Goal: Find specific page/section

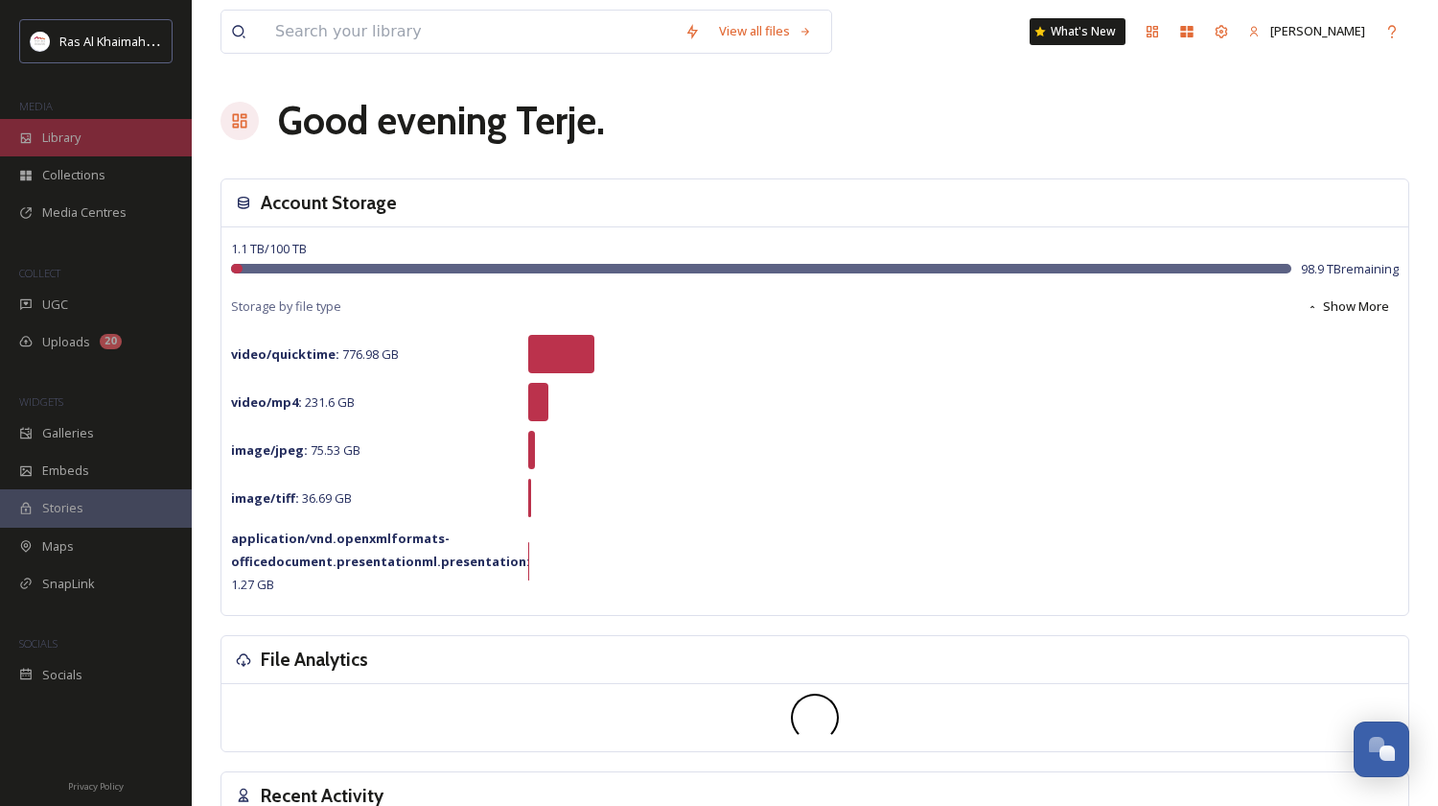
click at [68, 135] on span "Library" at bounding box center [61, 138] width 38 height 18
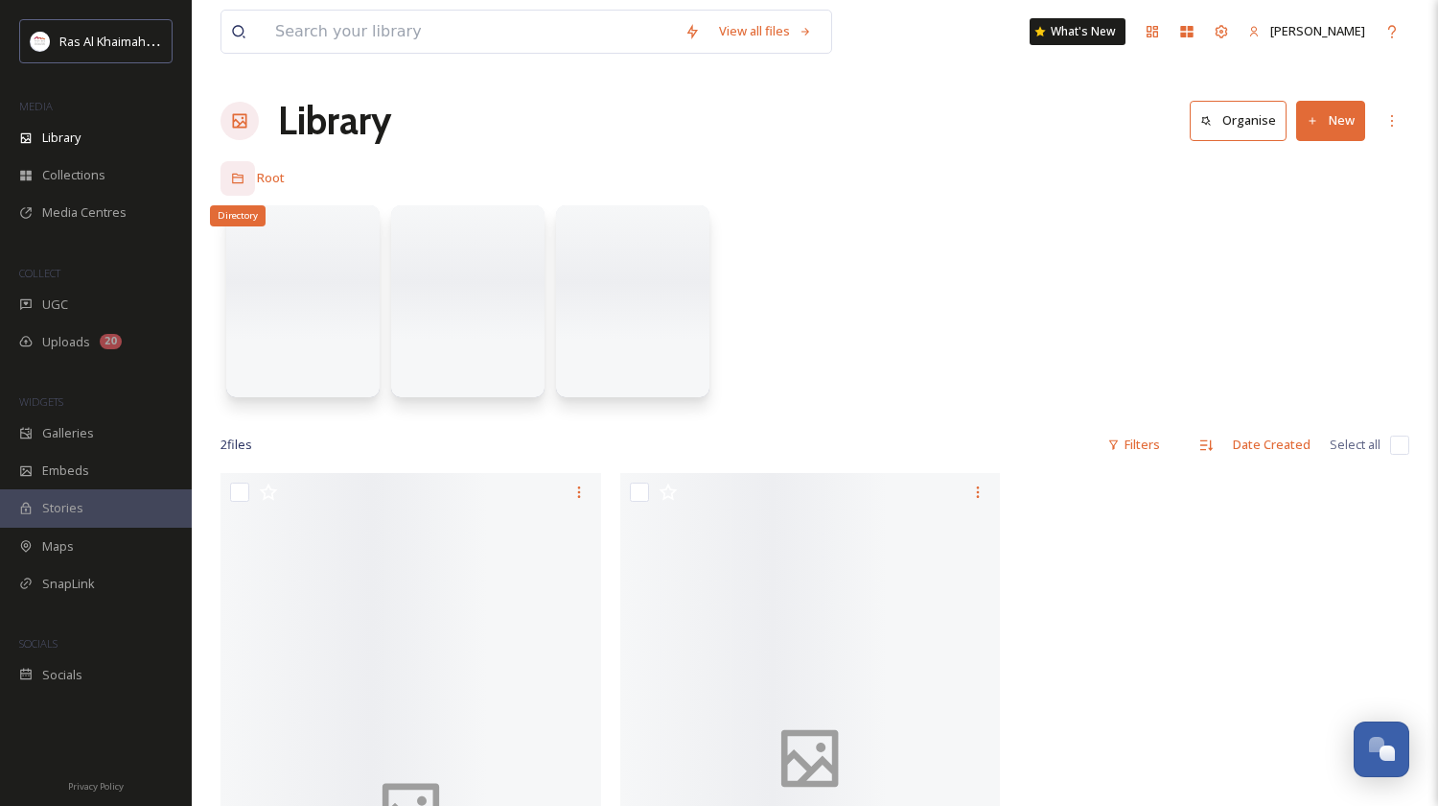
click at [233, 177] on icon at bounding box center [238, 179] width 12 height 11
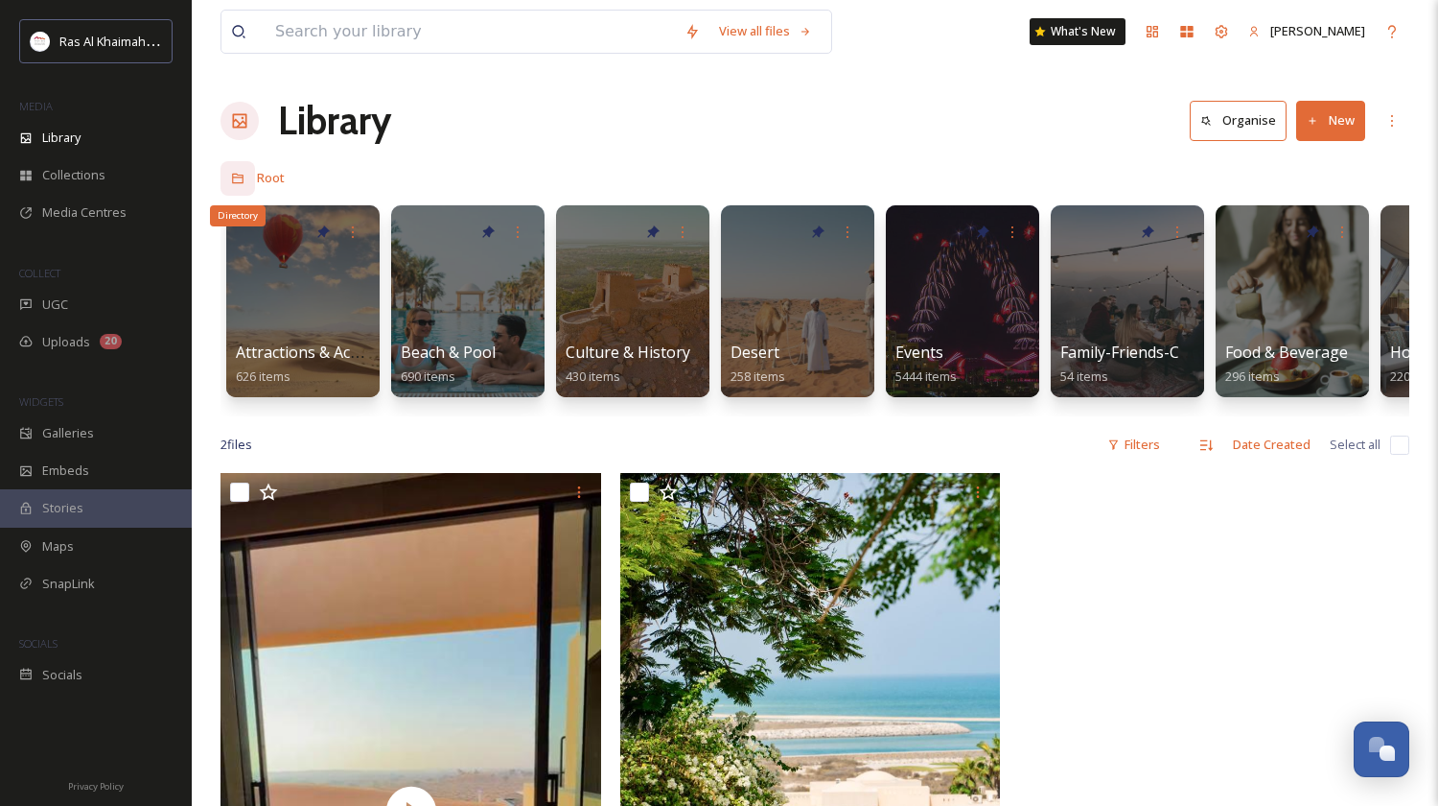
click at [237, 176] on icon at bounding box center [237, 178] width 13 height 13
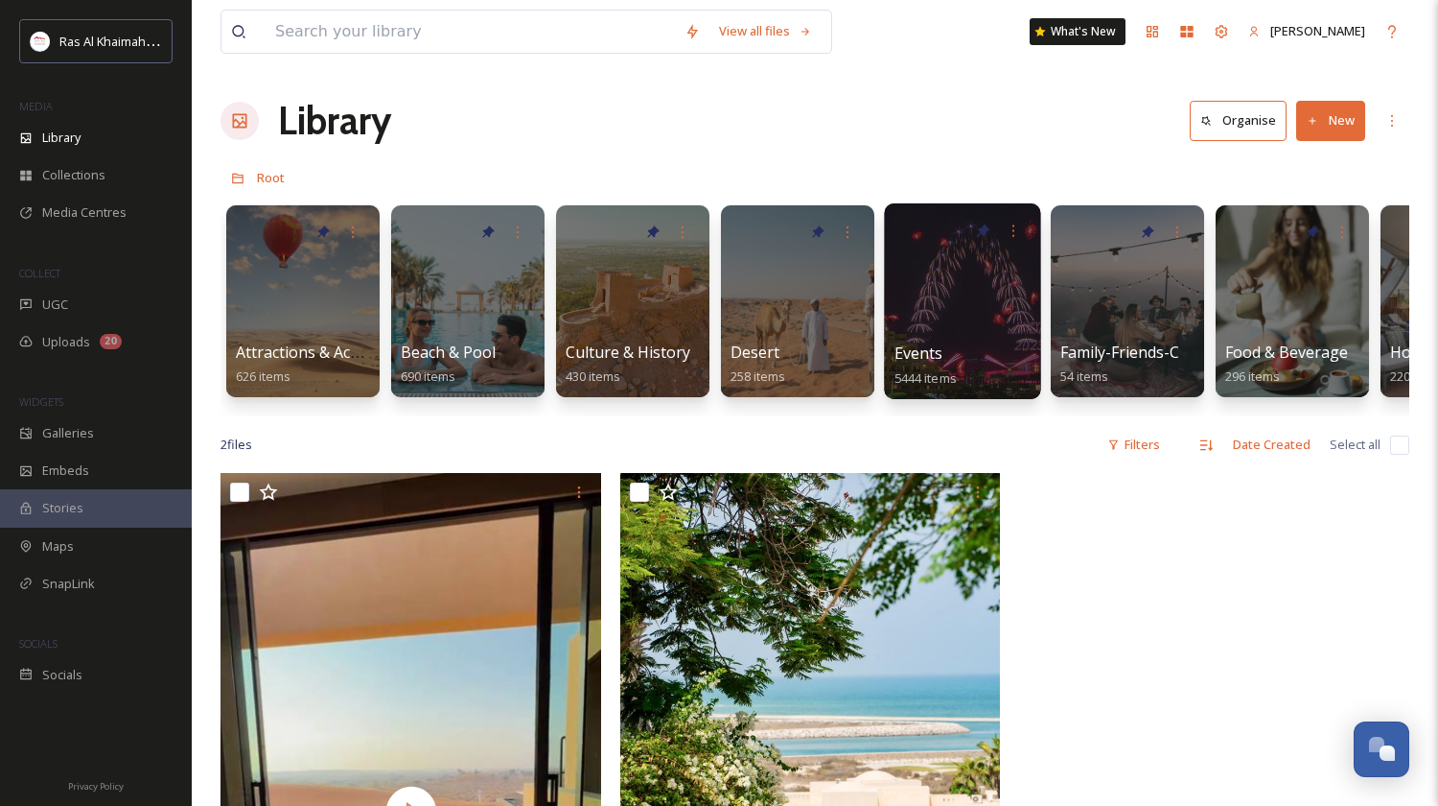
click at [964, 286] on div at bounding box center [962, 301] width 156 height 196
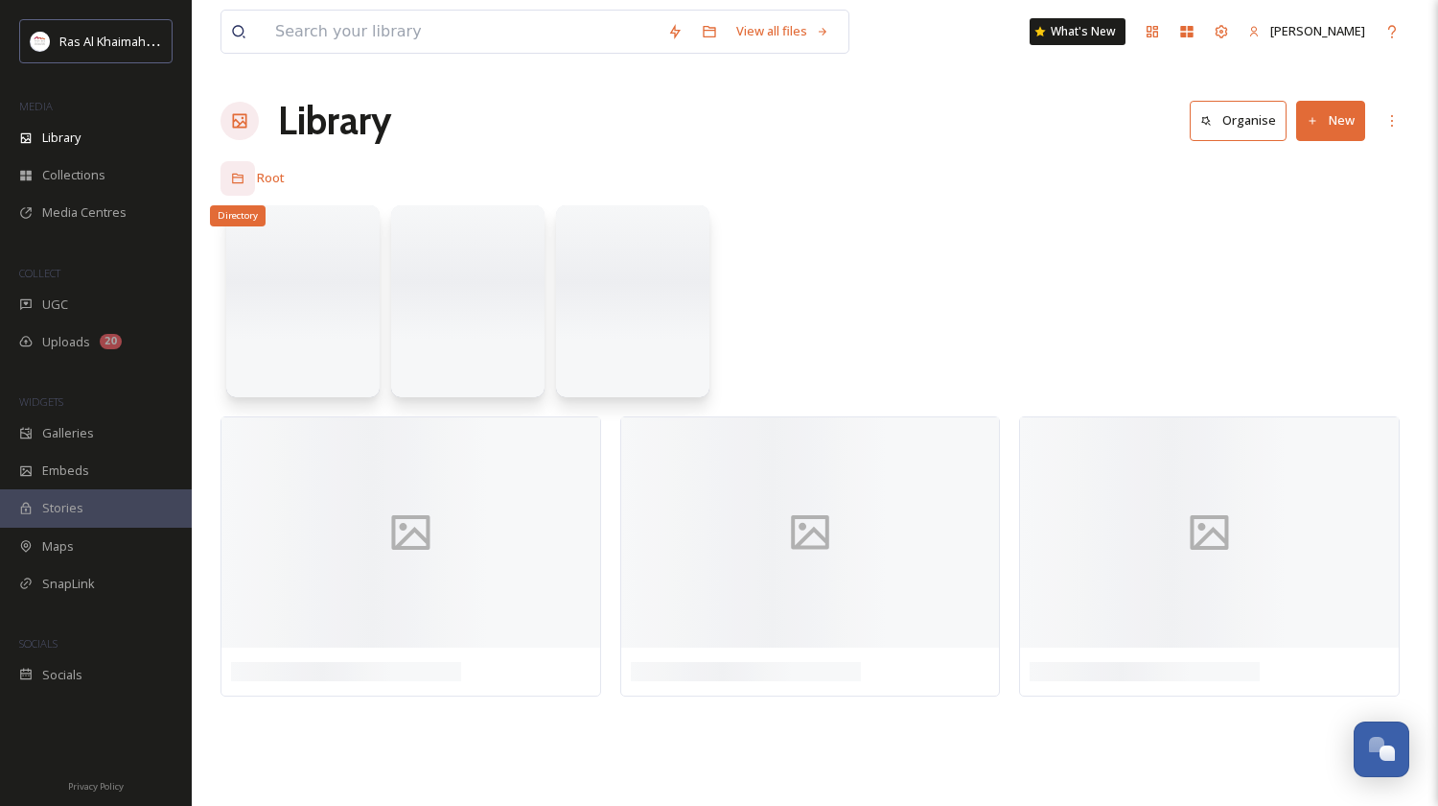
click at [236, 178] on icon at bounding box center [237, 178] width 13 height 13
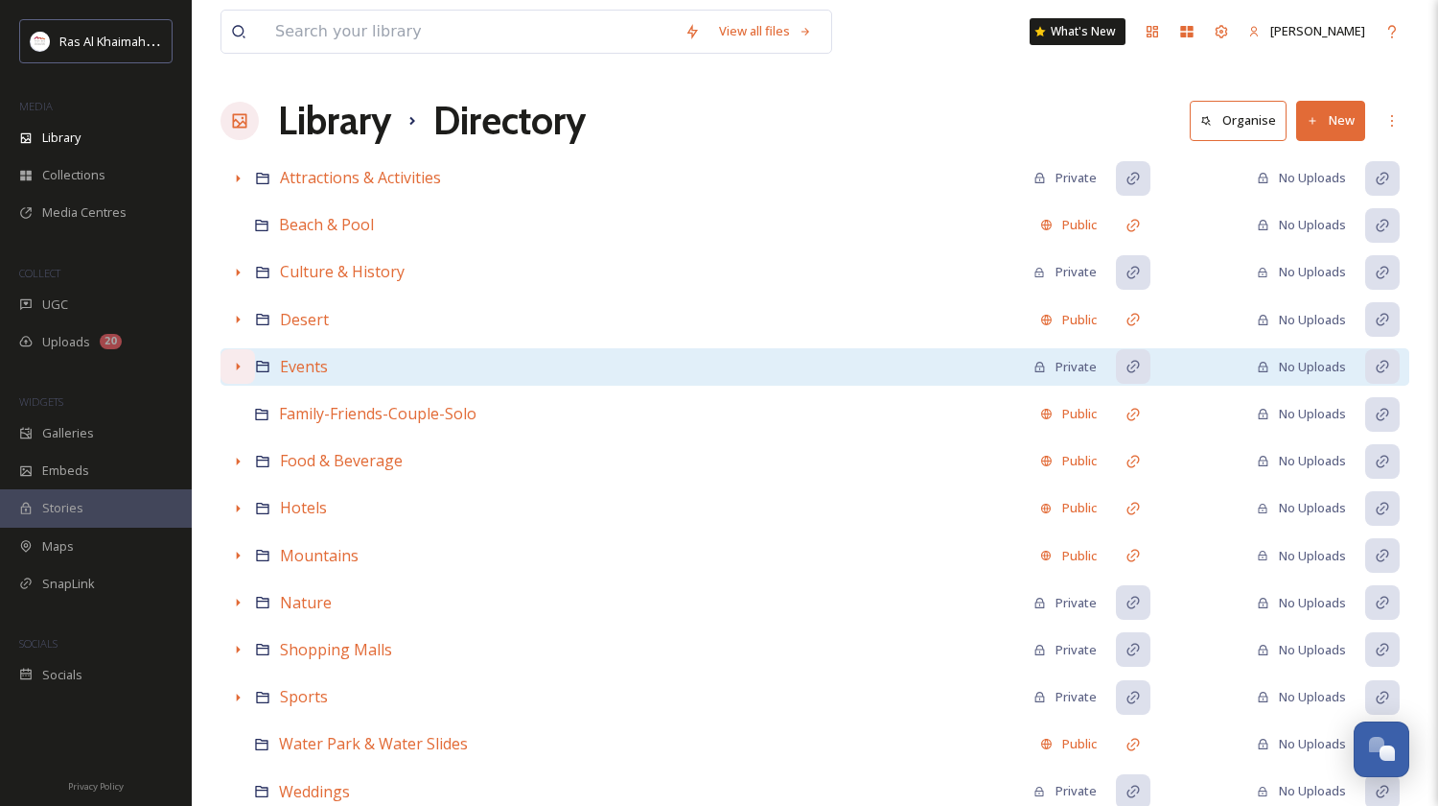
click at [239, 371] on icon at bounding box center [237, 366] width 15 height 15
click at [228, 367] on div at bounding box center [238, 366] width 35 height 35
click at [239, 365] on icon at bounding box center [239, 367] width 4 height 8
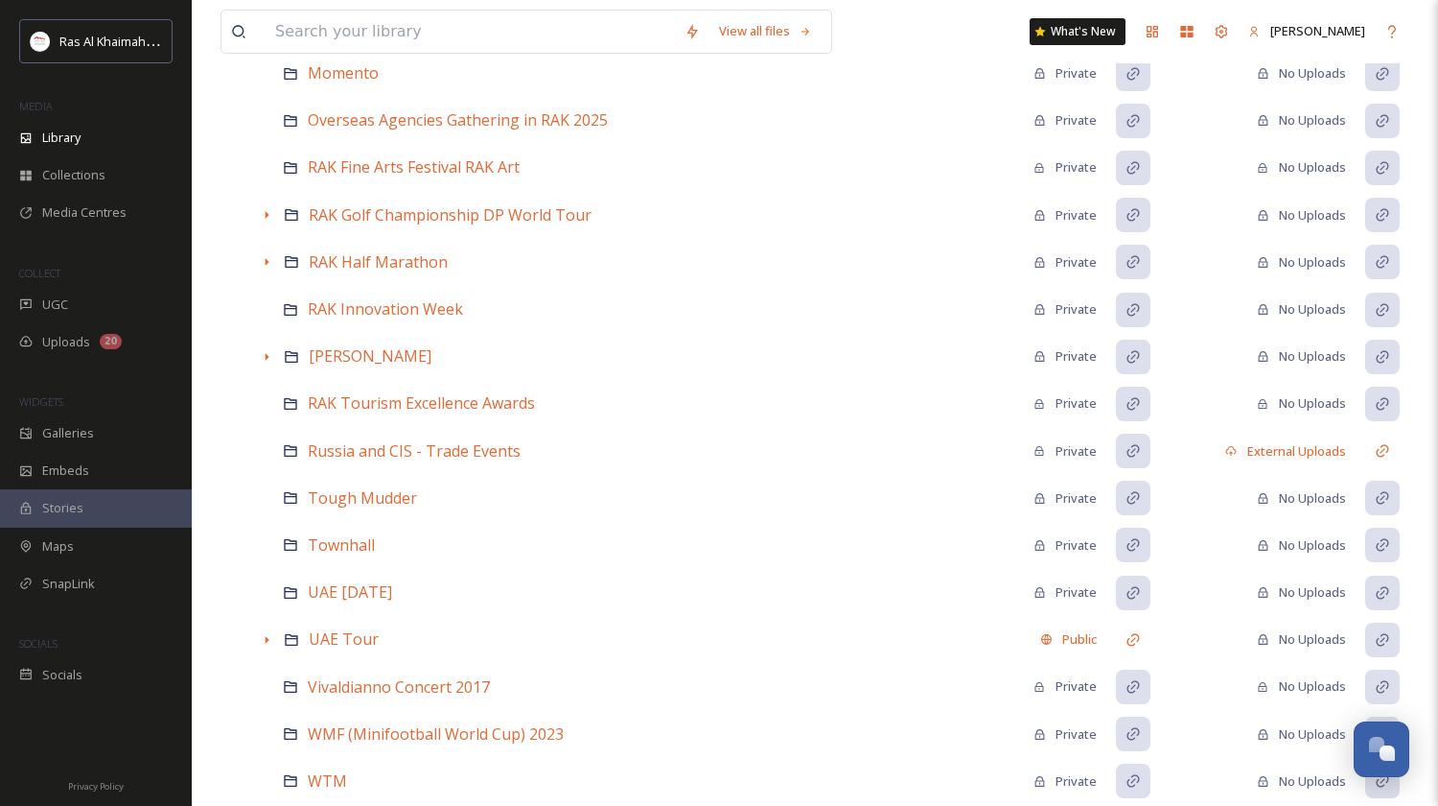
scroll to position [890, 0]
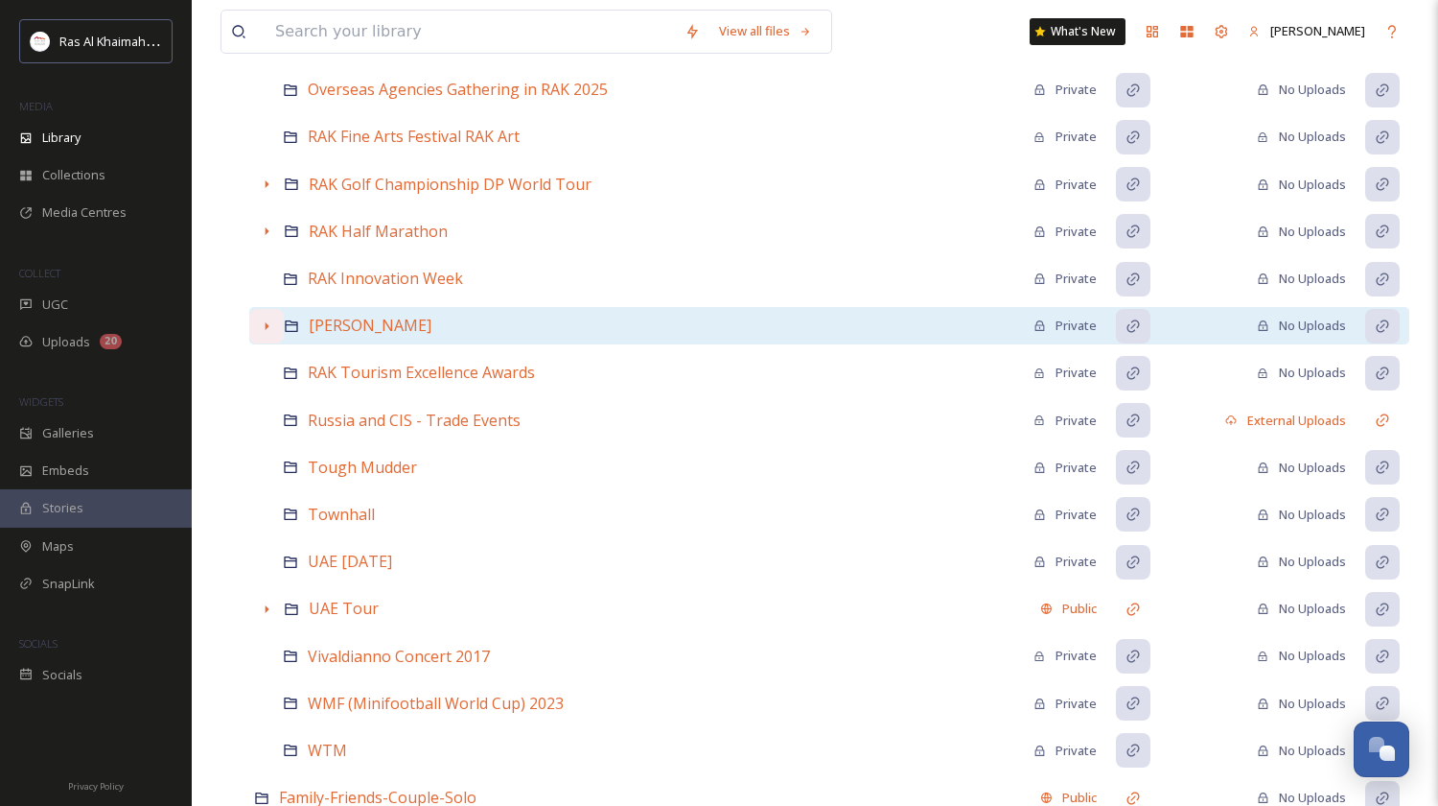
click at [270, 324] on icon at bounding box center [266, 325] width 15 height 15
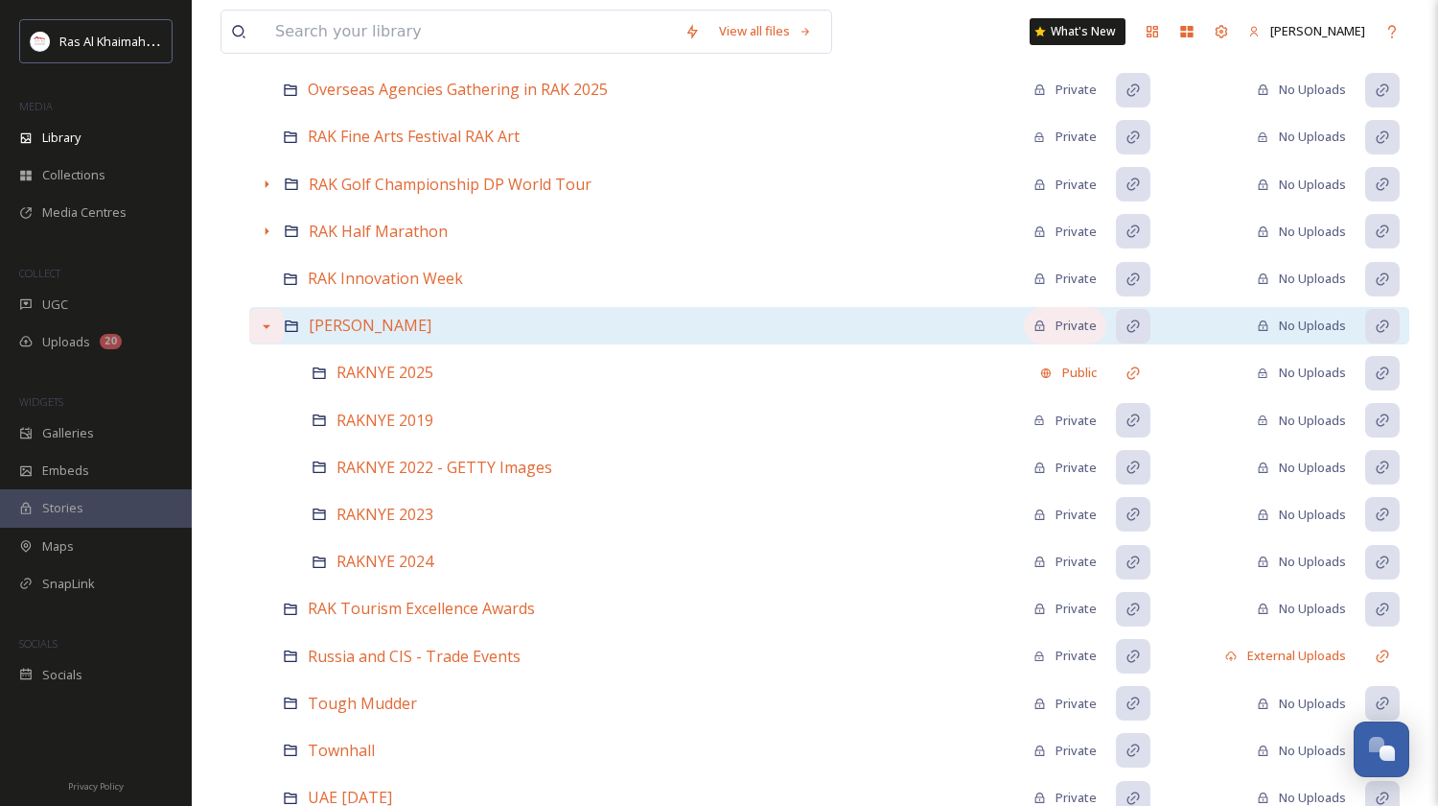
click at [1063, 322] on div "Private" at bounding box center [1065, 325] width 63 height 18
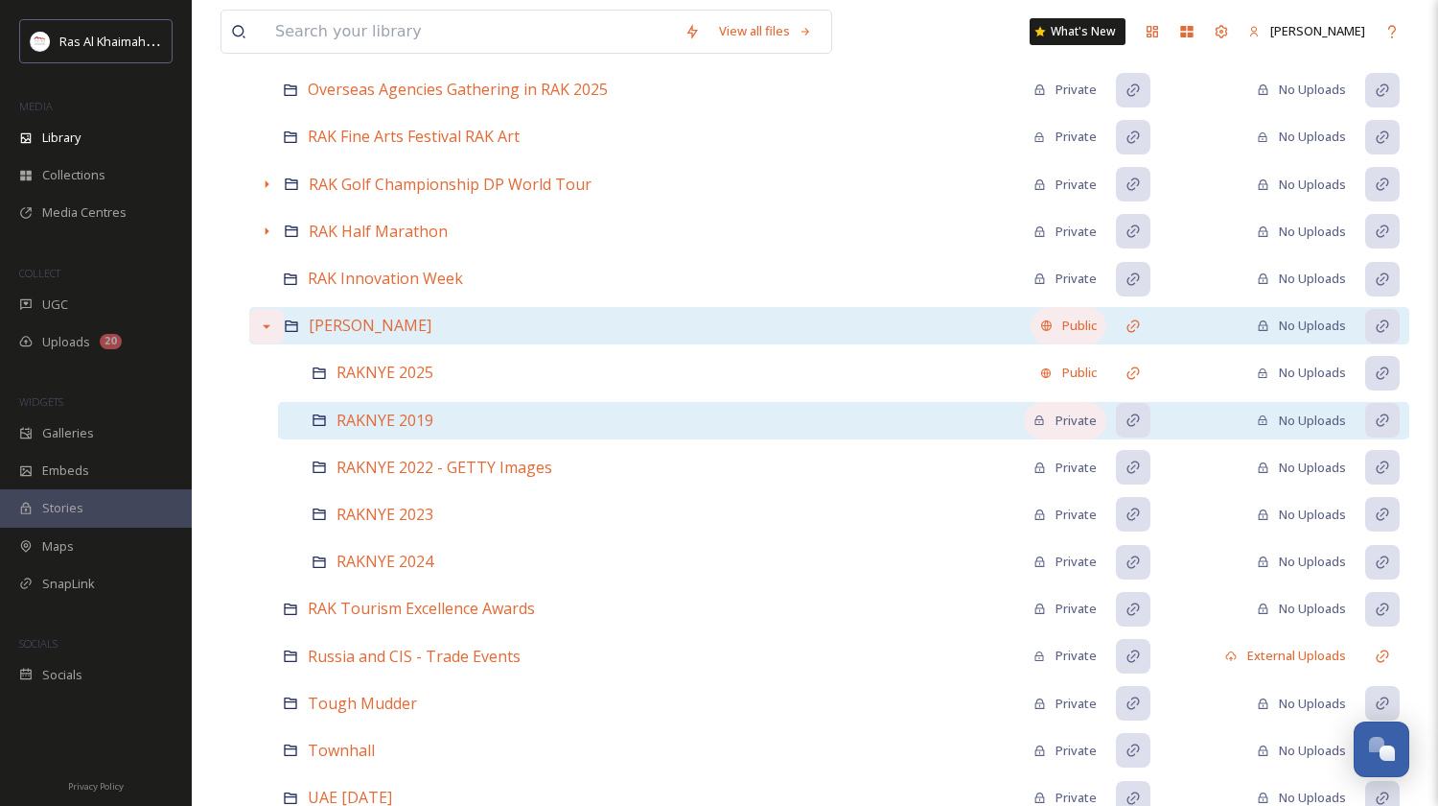
click at [1059, 416] on div "Private" at bounding box center [1065, 420] width 63 height 18
click at [1136, 322] on icon at bounding box center [1133, 325] width 15 height 15
